Goal: Task Accomplishment & Management: Manage account settings

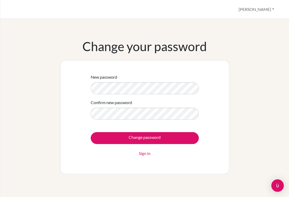
scroll to position [2, 0]
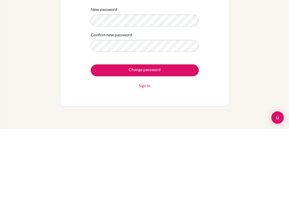
click at [186, 132] on input "Change password" at bounding box center [145, 138] width 108 height 12
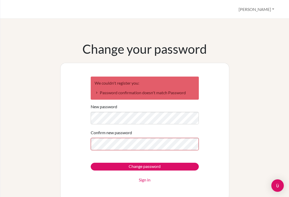
click at [181, 163] on input "Change password" at bounding box center [145, 167] width 108 height 8
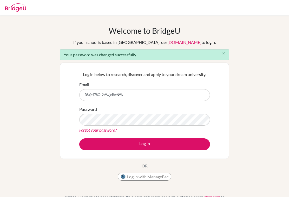
scroll to position [7, 0]
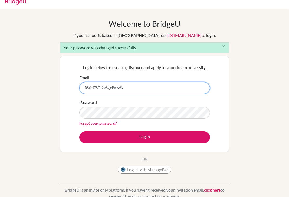
click at [164, 87] on input "B8Yp478G12s9wjeBwN9N" at bounding box center [144, 88] width 131 height 12
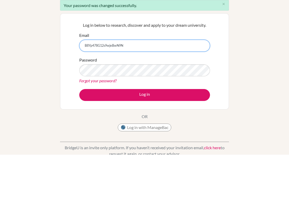
click at [144, 131] on button "Log in" at bounding box center [144, 137] width 131 height 12
type input "[EMAIL_ADDRESS][DOMAIN_NAME]"
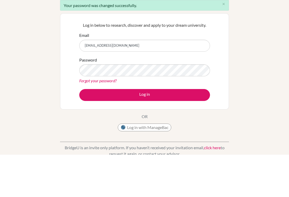
scroll to position [49, 0]
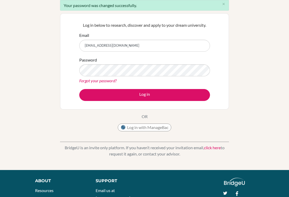
click at [90, 91] on button "Log in" at bounding box center [144, 95] width 131 height 12
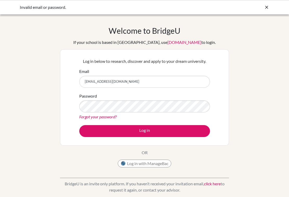
click at [144, 131] on button "Log in" at bounding box center [144, 131] width 131 height 12
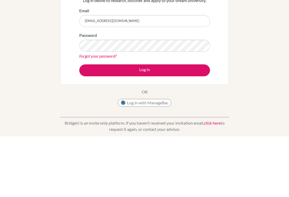
click at [98, 125] on button "Log in" at bounding box center [144, 131] width 131 height 12
